Goal: Information Seeking & Learning: Learn about a topic

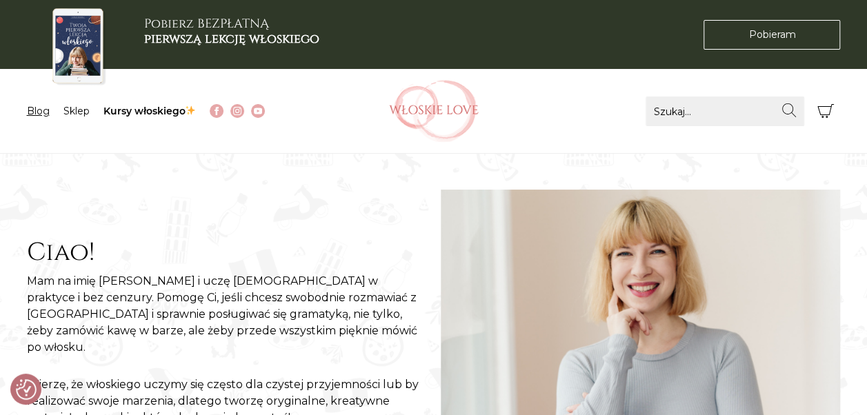
click at [48, 112] on link "Blog" at bounding box center [38, 111] width 23 height 12
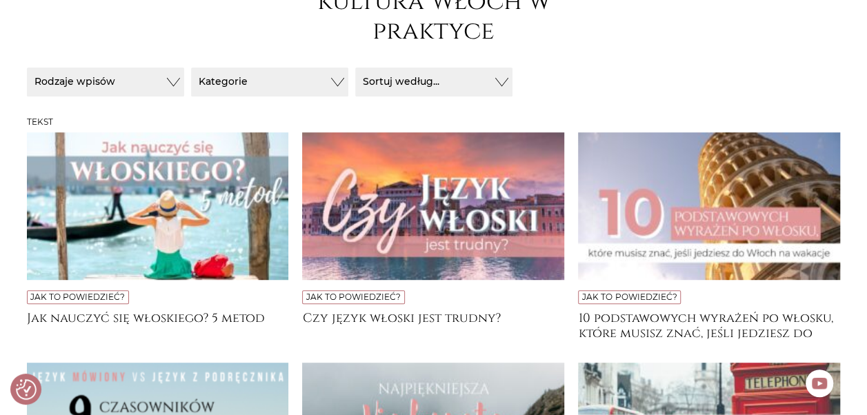
scroll to position [255, 0]
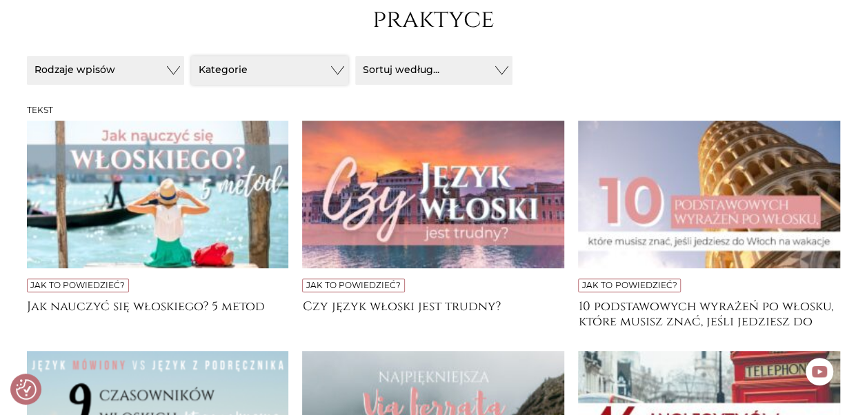
click at [184, 68] on button "Kategorie" at bounding box center [105, 70] width 157 height 29
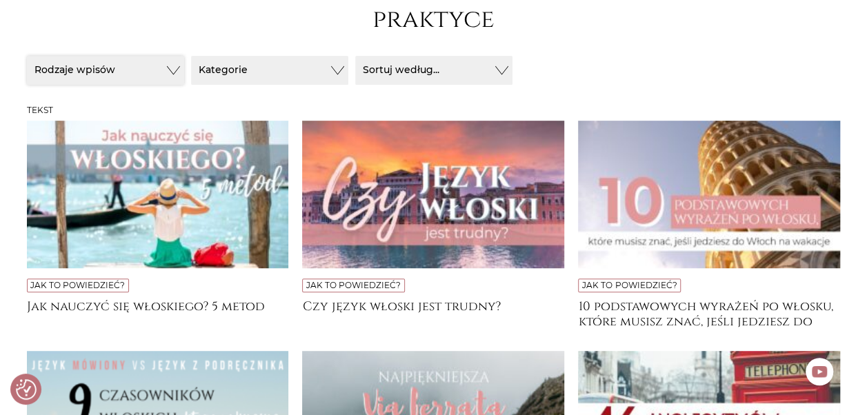
click at [153, 81] on button "Rodzaje wpisów" at bounding box center [105, 70] width 157 height 29
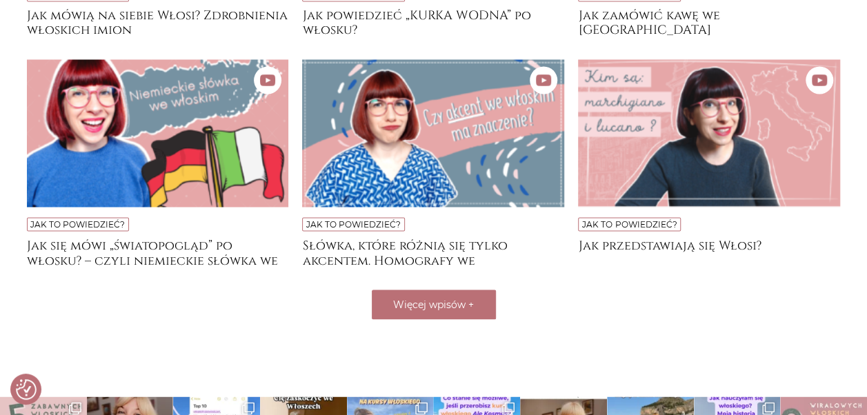
scroll to position [1234, 0]
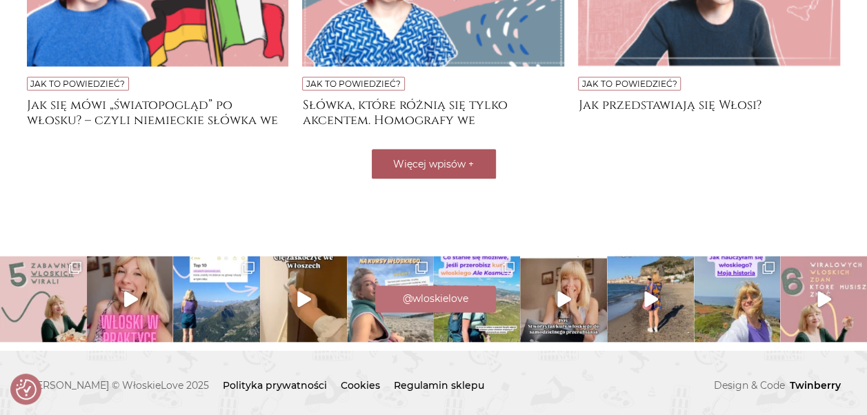
click at [454, 157] on span "Więcej wpisów" at bounding box center [429, 163] width 72 height 12
click at [417, 151] on div "Wczytuję..." at bounding box center [434, 164] width 814 height 30
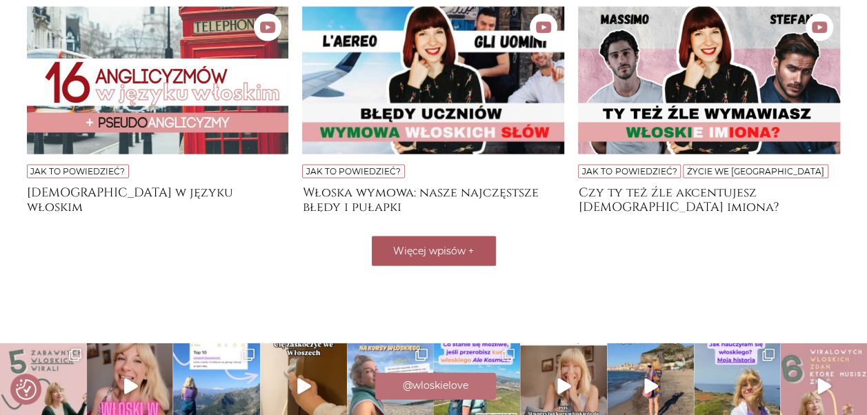
scroll to position [1399, 0]
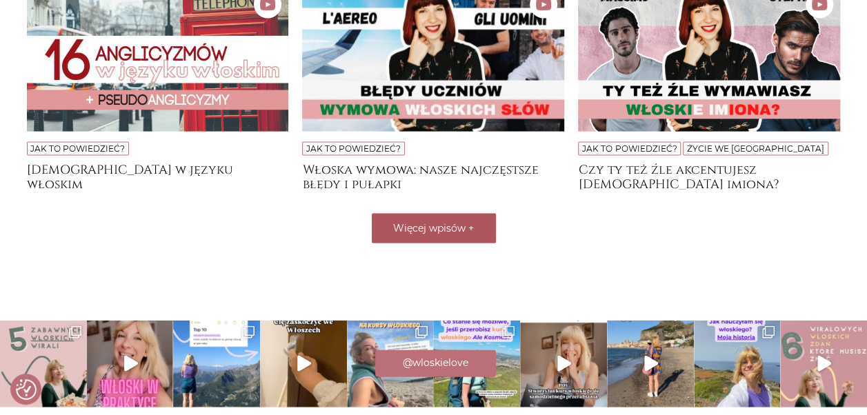
click at [430, 222] on span "Więcej wpisów" at bounding box center [429, 228] width 72 height 12
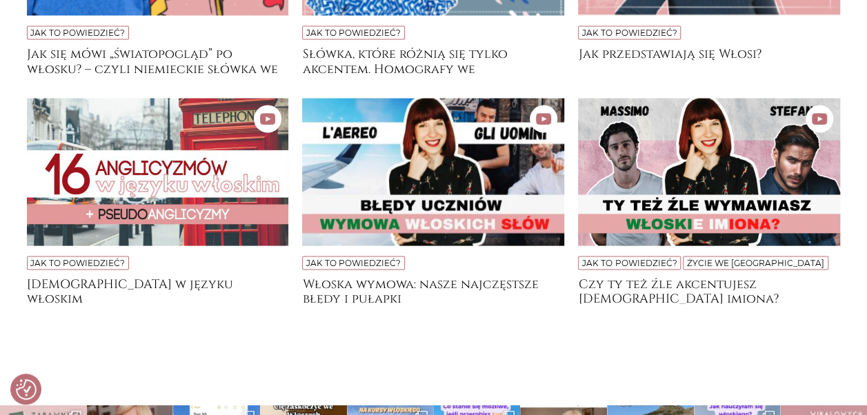
scroll to position [1435, 0]
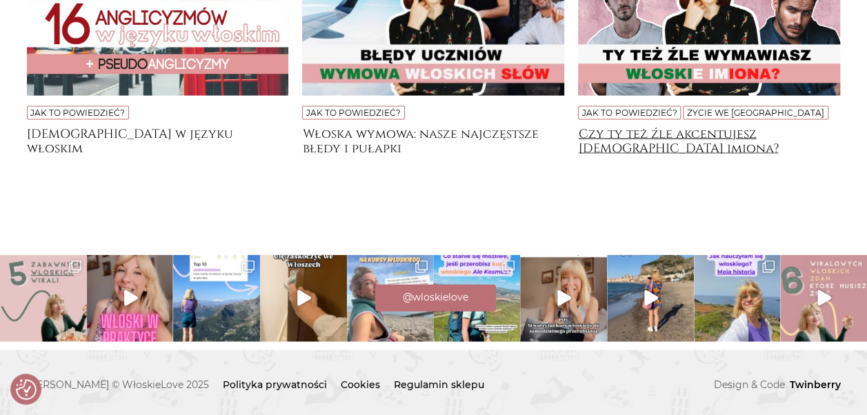
click at [644, 148] on h4 "Czy ty też źle akcentujesz [DEMOGRAPHIC_DATA] imiona?" at bounding box center [709, 141] width 262 height 28
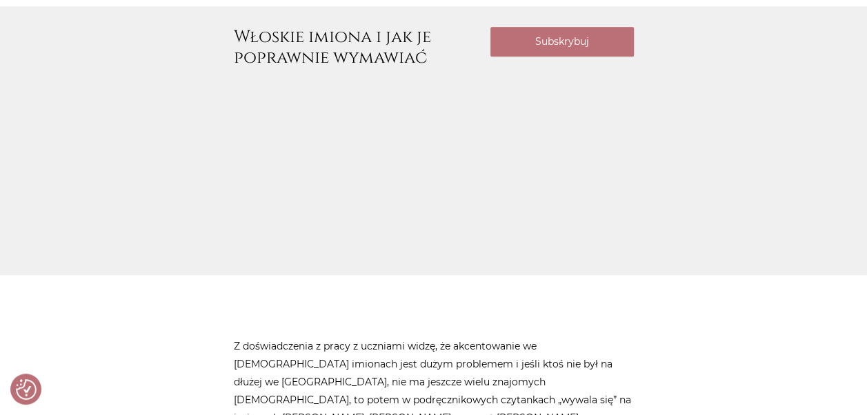
scroll to position [691, 0]
